Goal: Register for event/course

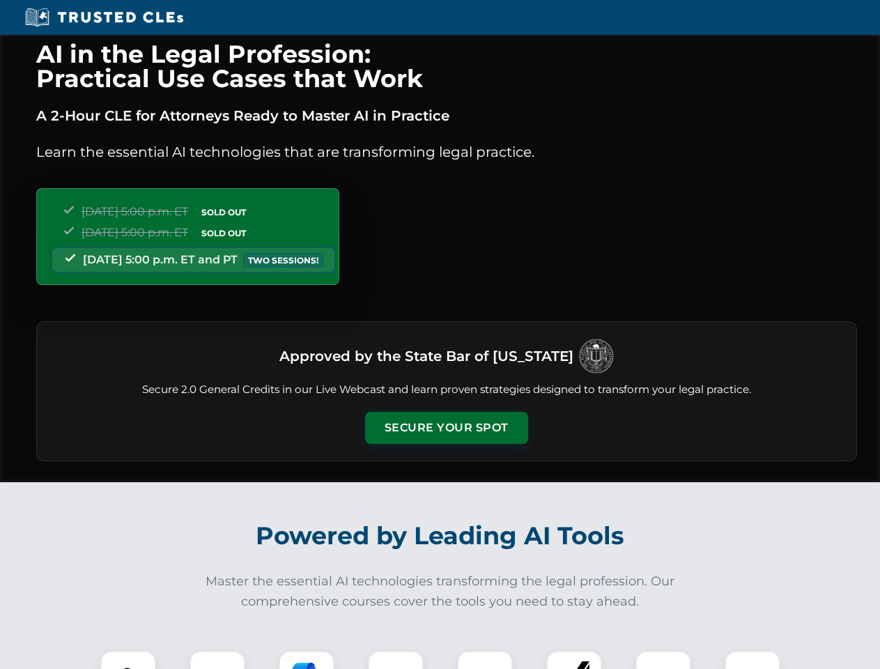
click at [446, 428] on button "Secure Your Spot" at bounding box center [446, 428] width 163 height 32
click at [128, 660] on img at bounding box center [128, 678] width 40 height 40
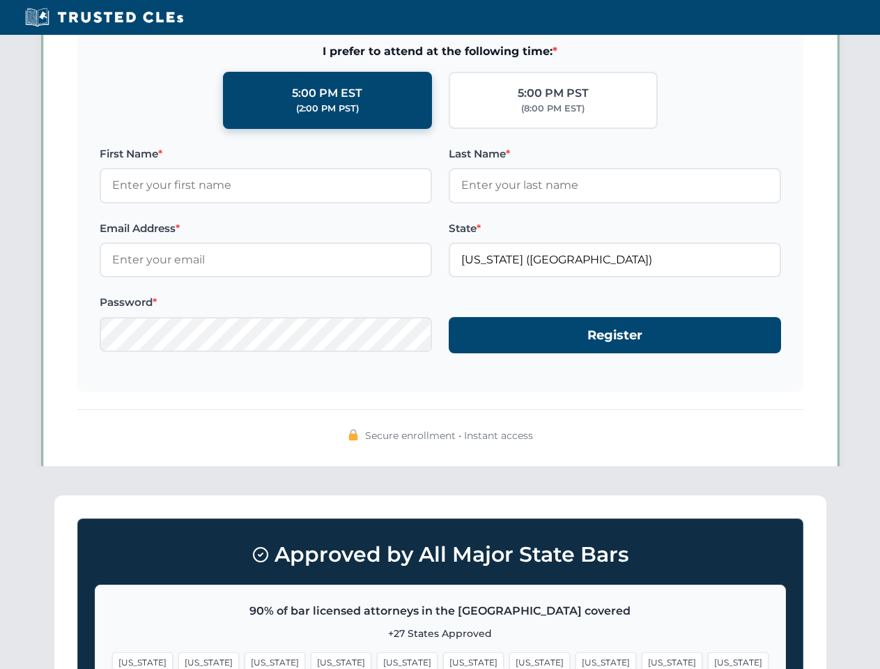
click at [509, 660] on span "[US_STATE]" at bounding box center [539, 662] width 61 height 20
click at [642, 660] on span "[US_STATE]" at bounding box center [672, 662] width 61 height 20
